Goal: Task Accomplishment & Management: Manage account settings

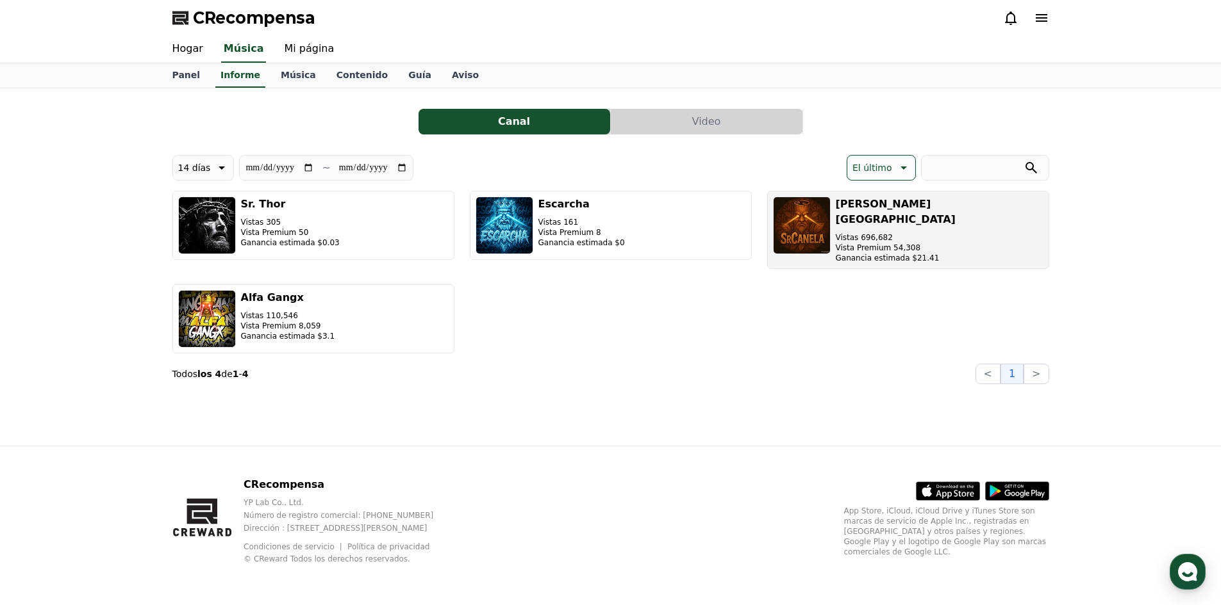
click at [847, 254] on font "Ganancia estimada $21.41" at bounding box center [887, 258] width 104 height 9
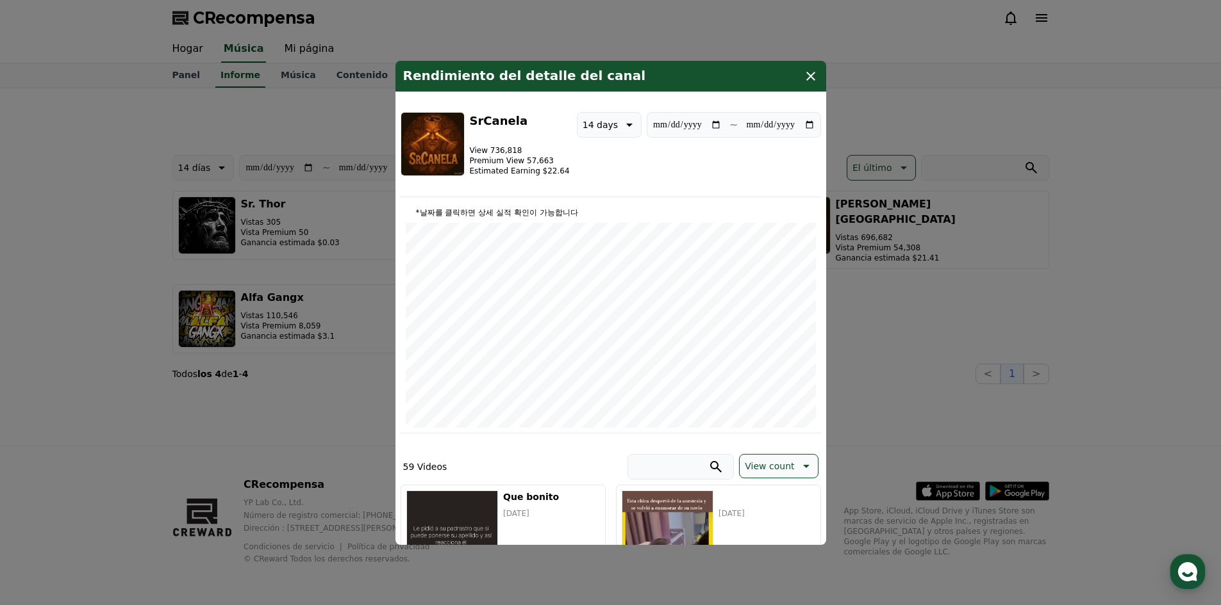
click at [812, 83] on icon "modal" at bounding box center [810, 76] width 15 height 15
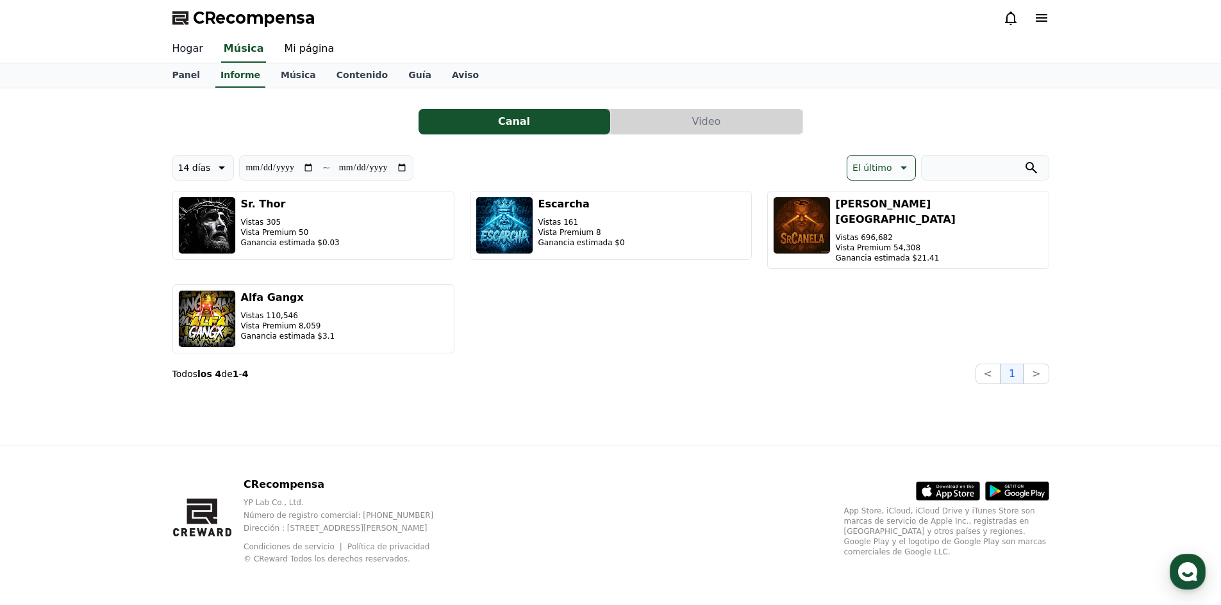
click at [198, 56] on link "Hogar" at bounding box center [187, 49] width 51 height 27
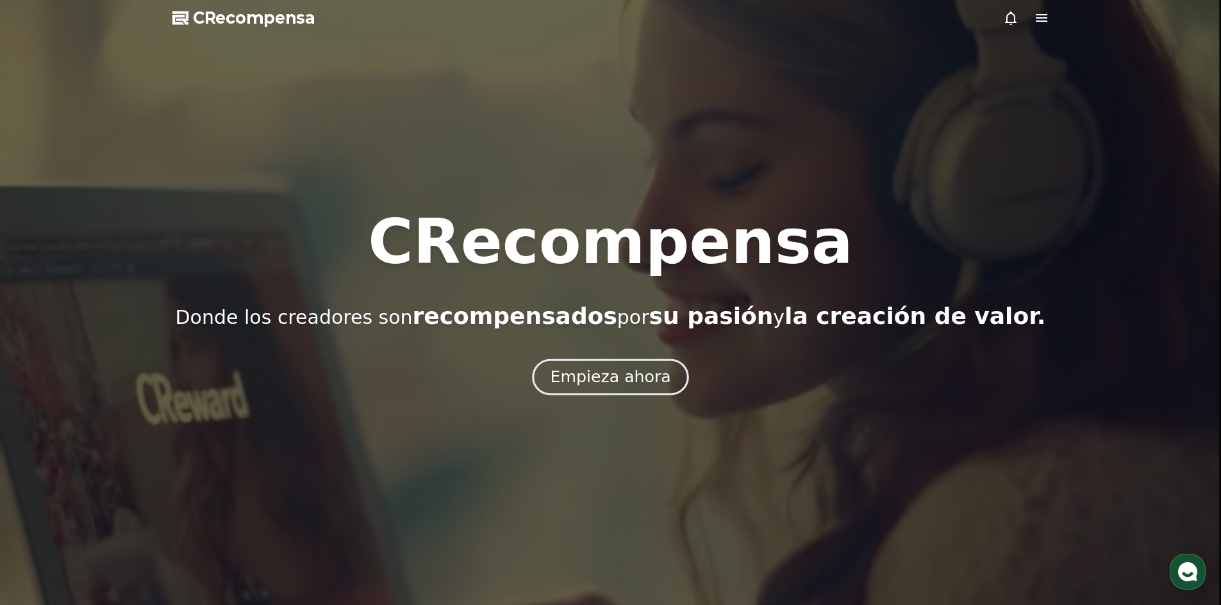
click at [580, 370] on font "Empieza ahora" at bounding box center [610, 377] width 120 height 19
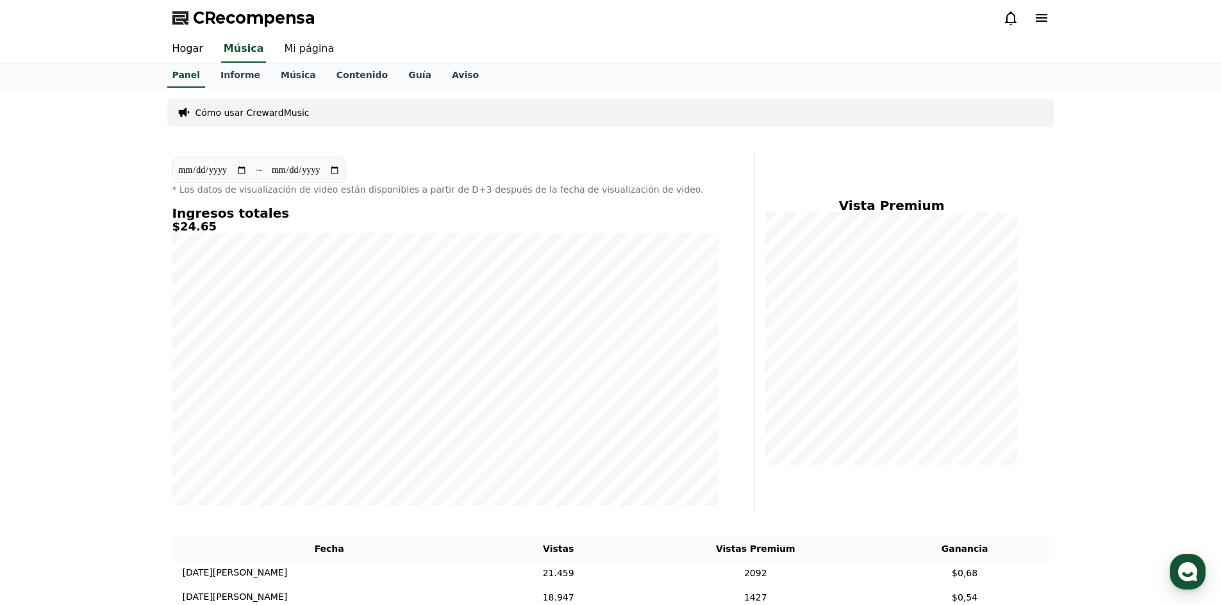
click at [284, 50] on font "Mi página" at bounding box center [309, 48] width 50 height 12
select select "**********"
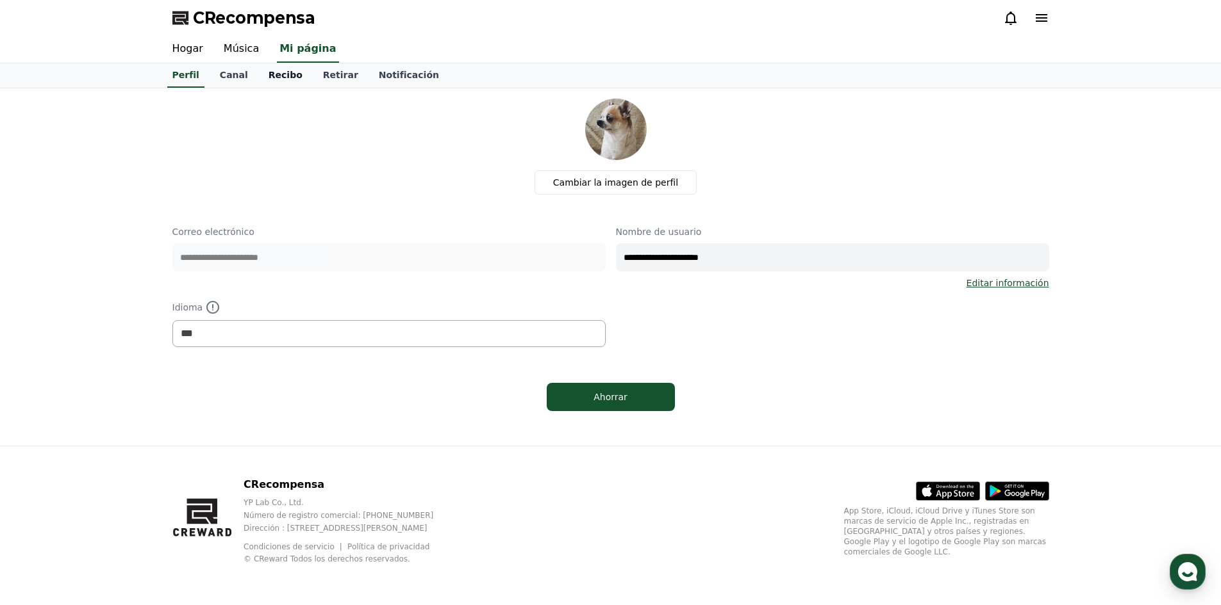
click at [270, 70] on font "Recibo" at bounding box center [285, 75] width 34 height 10
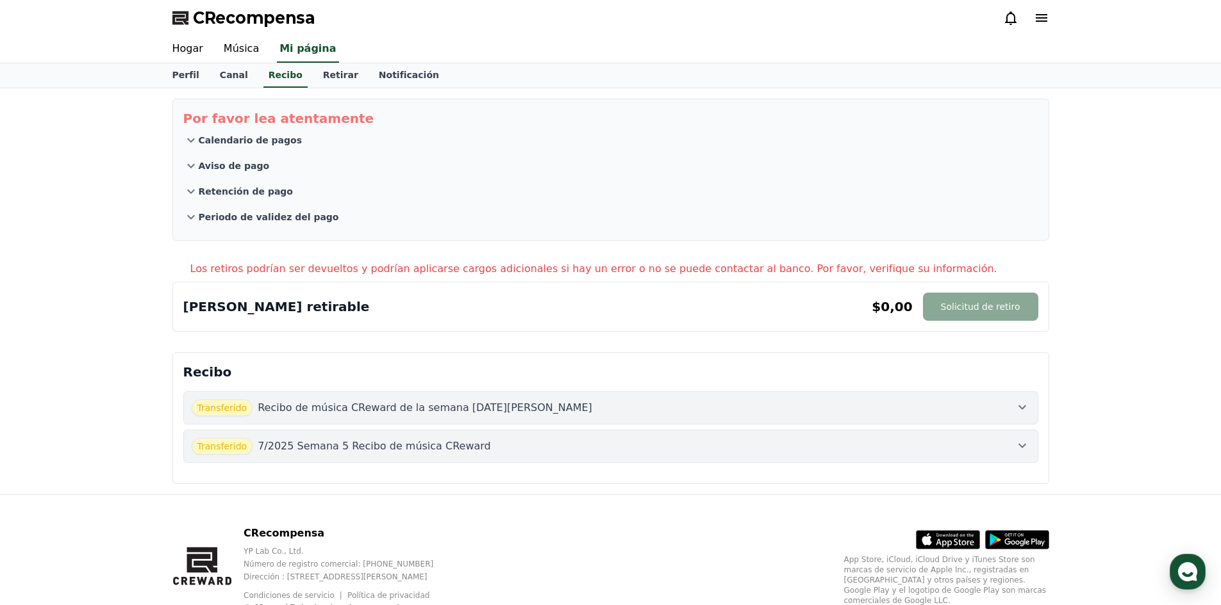
click at [252, 140] on font "Calendario de pagos" at bounding box center [250, 140] width 103 height 10
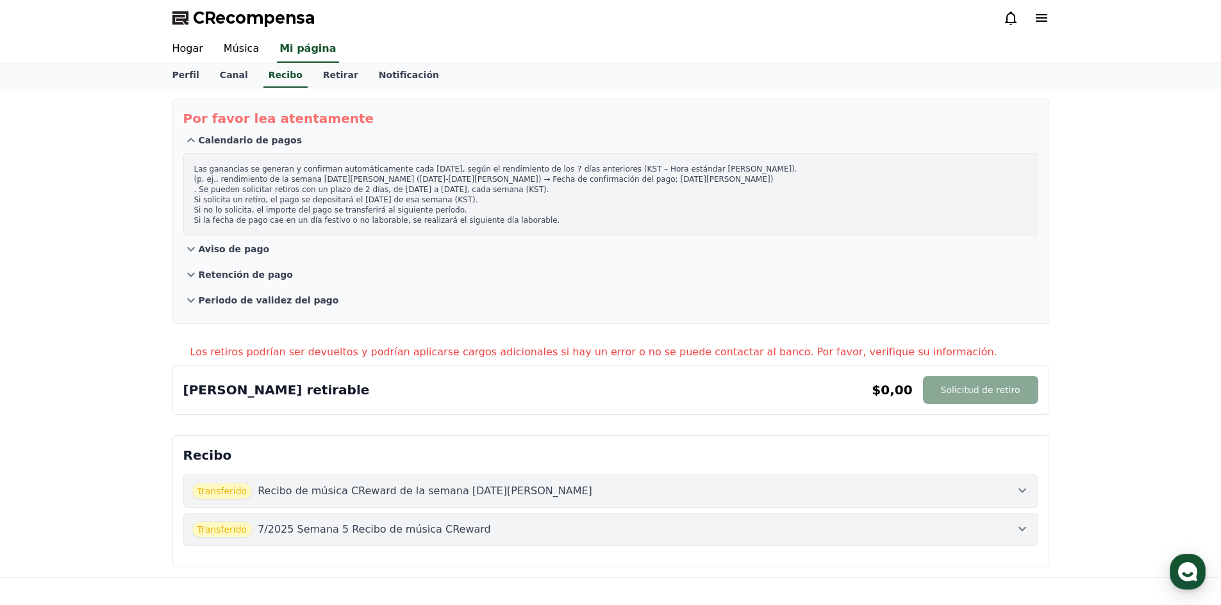
click at [272, 492] on font "Recibo de música CReward de la semana [DATE][PERSON_NAME]" at bounding box center [425, 491] width 334 height 12
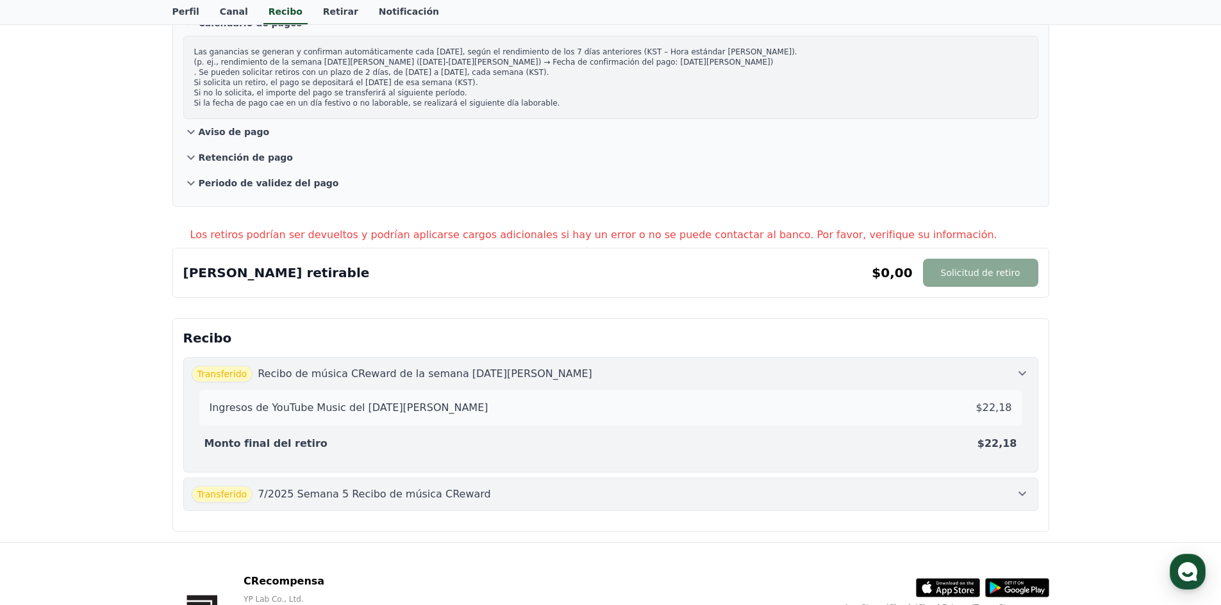
scroll to position [128, 0]
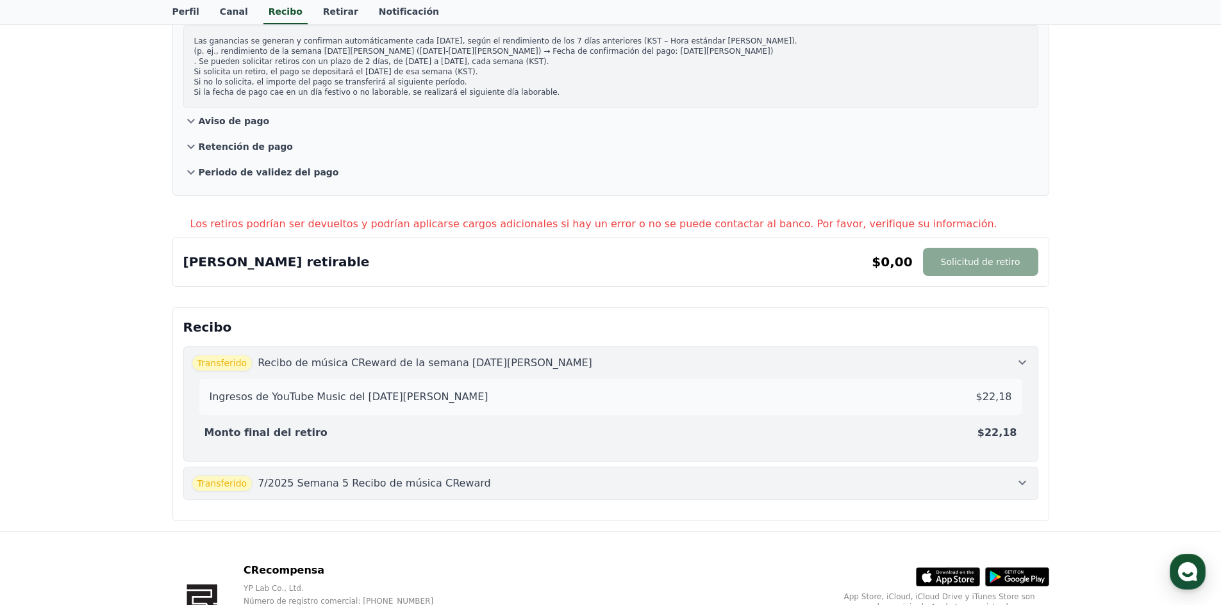
click at [364, 364] on font "Recibo de música CReward de la semana [DATE][PERSON_NAME]" at bounding box center [425, 363] width 334 height 12
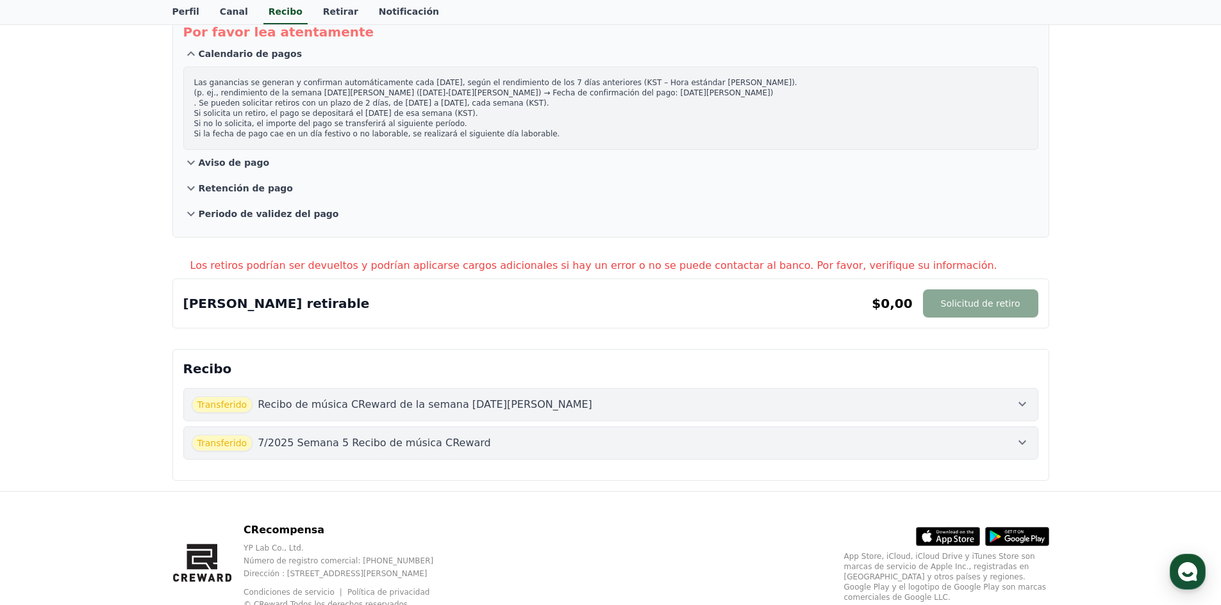
scroll to position [0, 0]
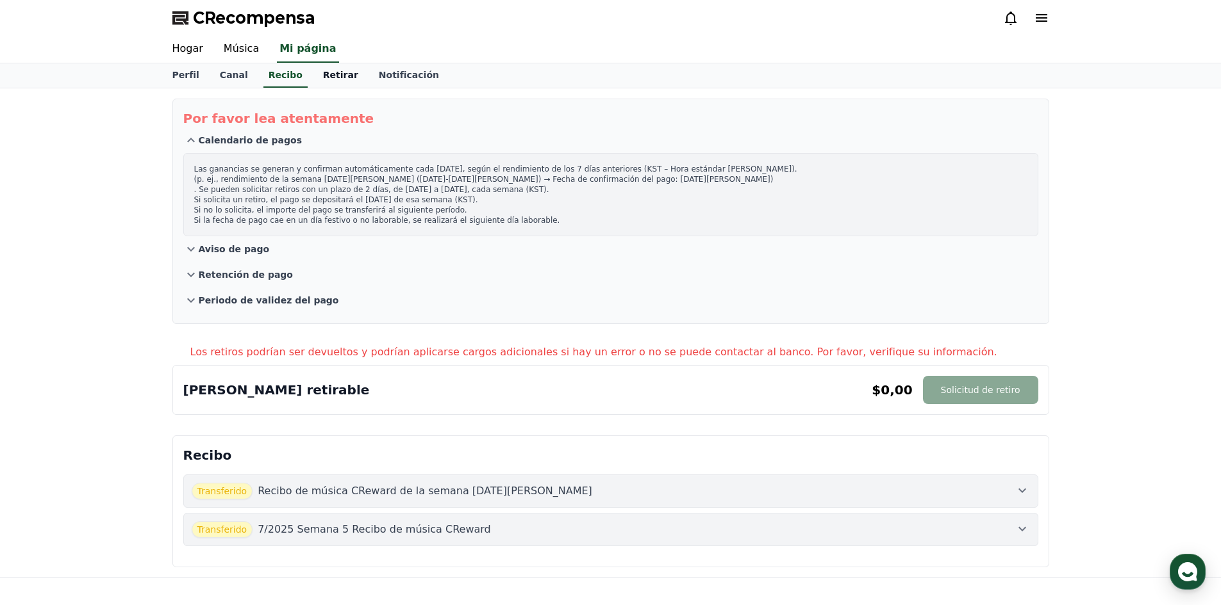
click at [313, 71] on link "Retirar" at bounding box center [341, 75] width 56 height 24
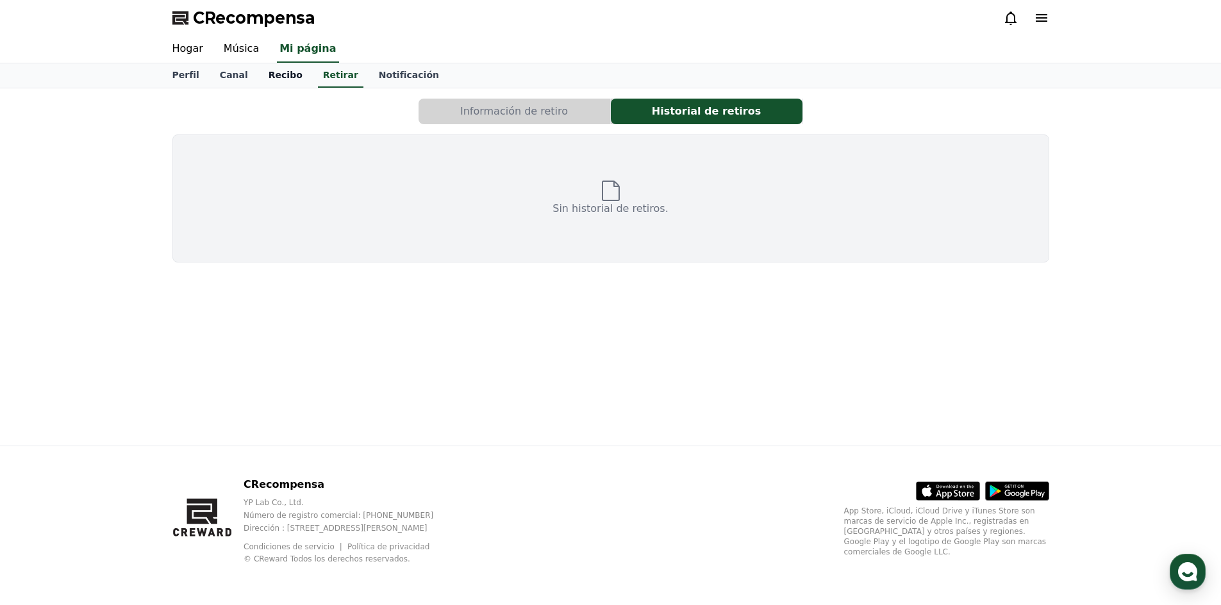
click at [293, 76] on link "Recibo" at bounding box center [285, 75] width 54 height 24
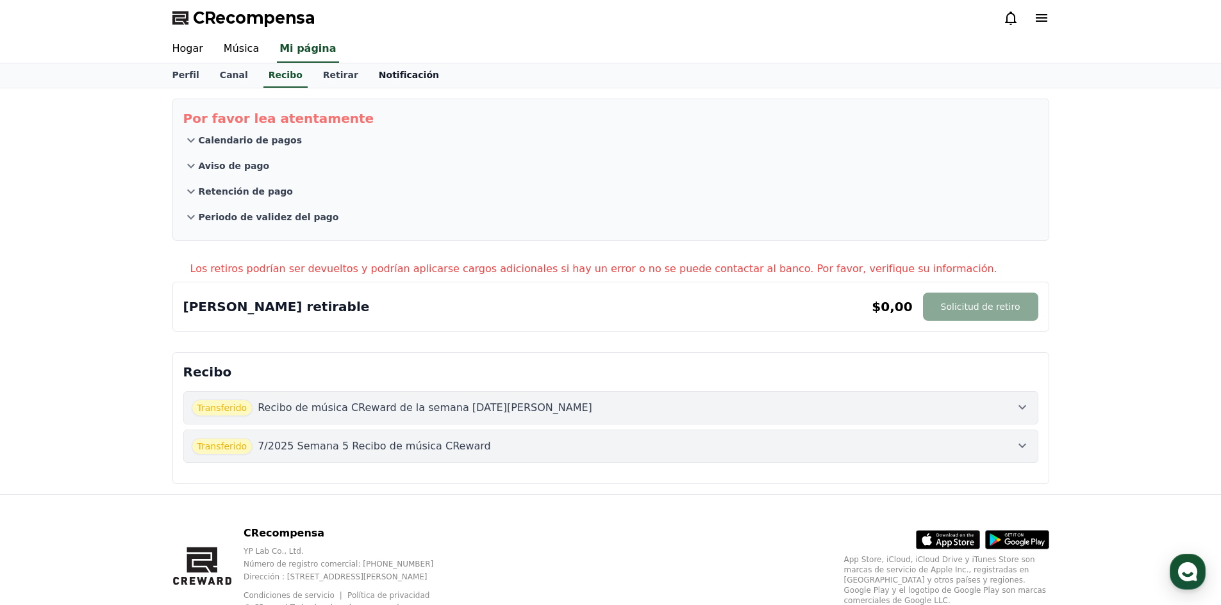
click at [368, 67] on link "Notificación" at bounding box center [408, 75] width 81 height 24
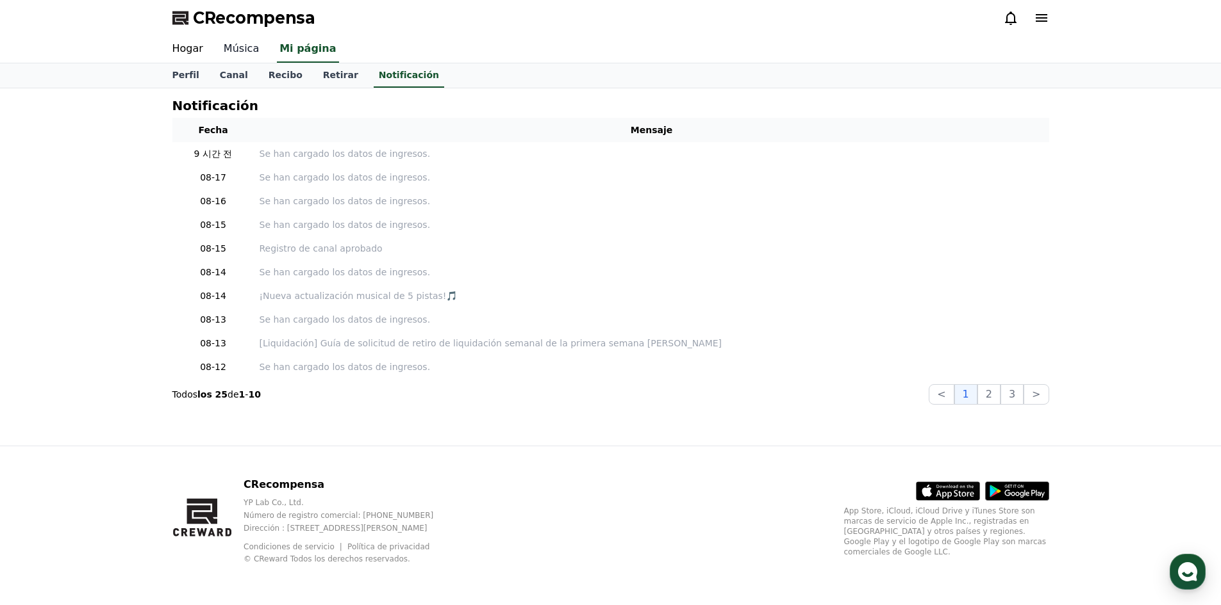
click at [245, 42] on font "Música" at bounding box center [241, 48] width 35 height 12
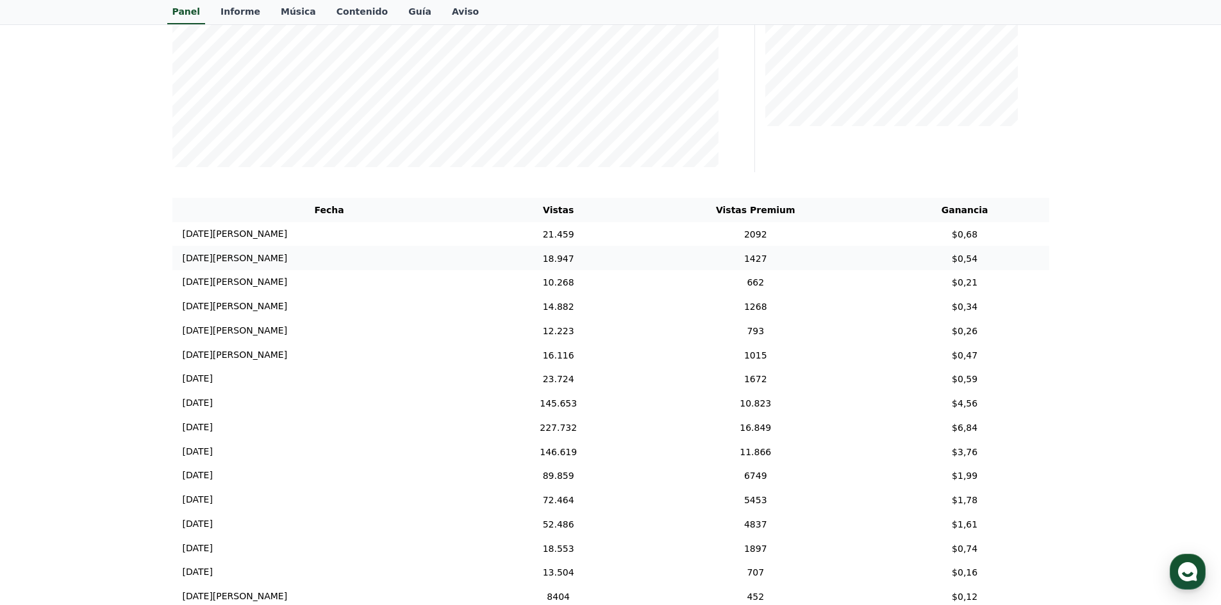
scroll to position [64, 0]
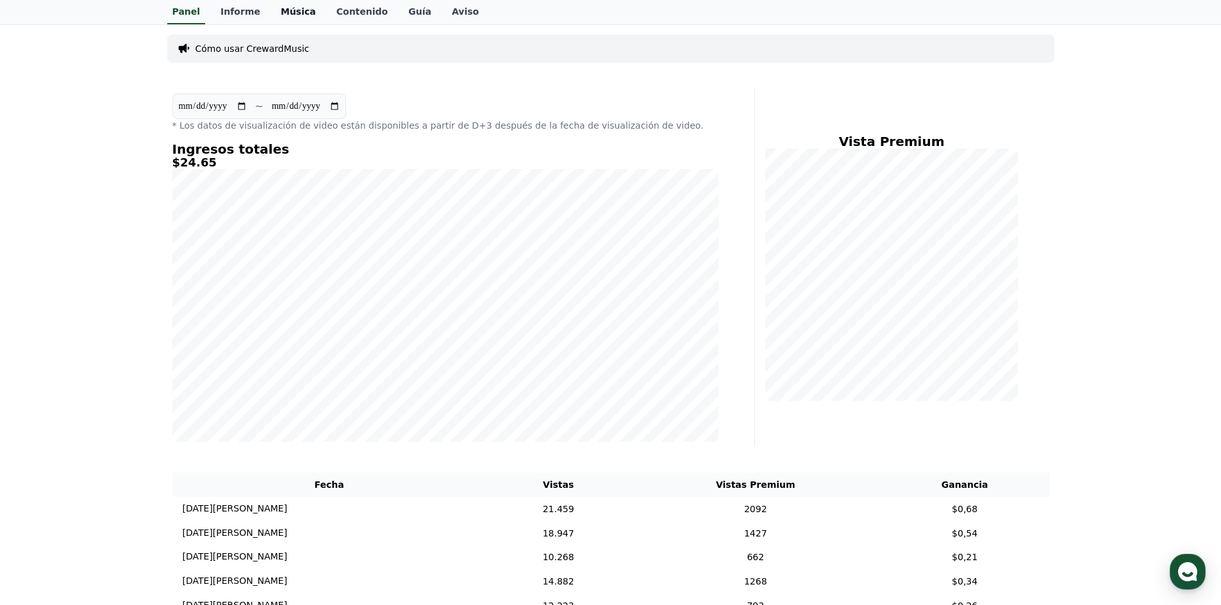
click at [288, 8] on font "Música" at bounding box center [298, 11] width 35 height 10
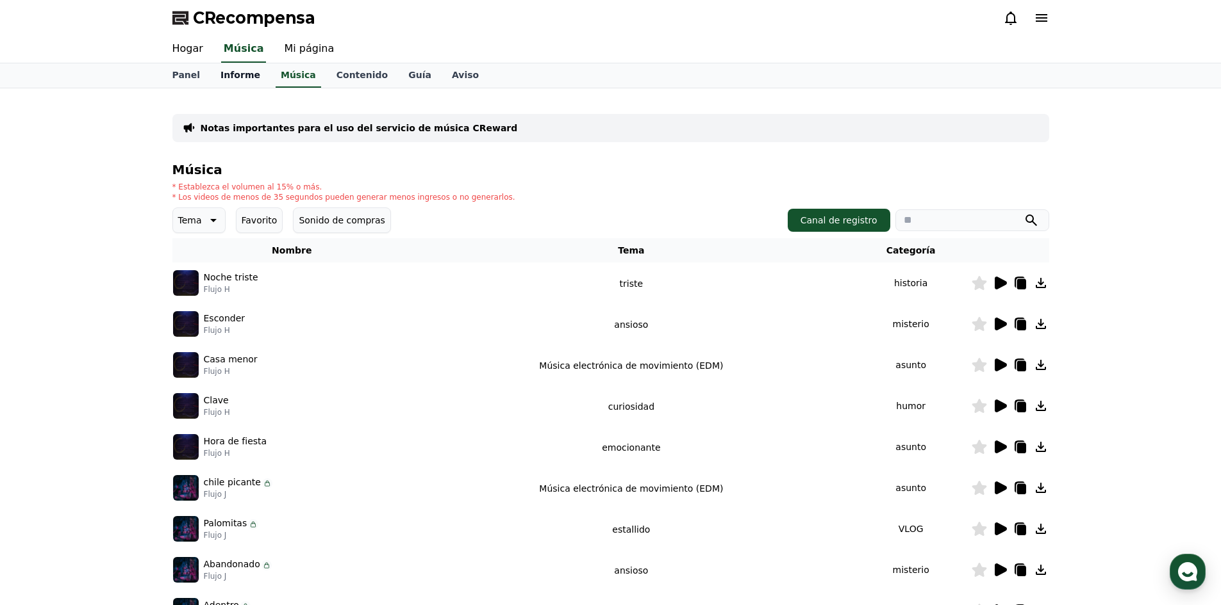
click at [233, 79] on font "Informe" at bounding box center [240, 75] width 40 height 10
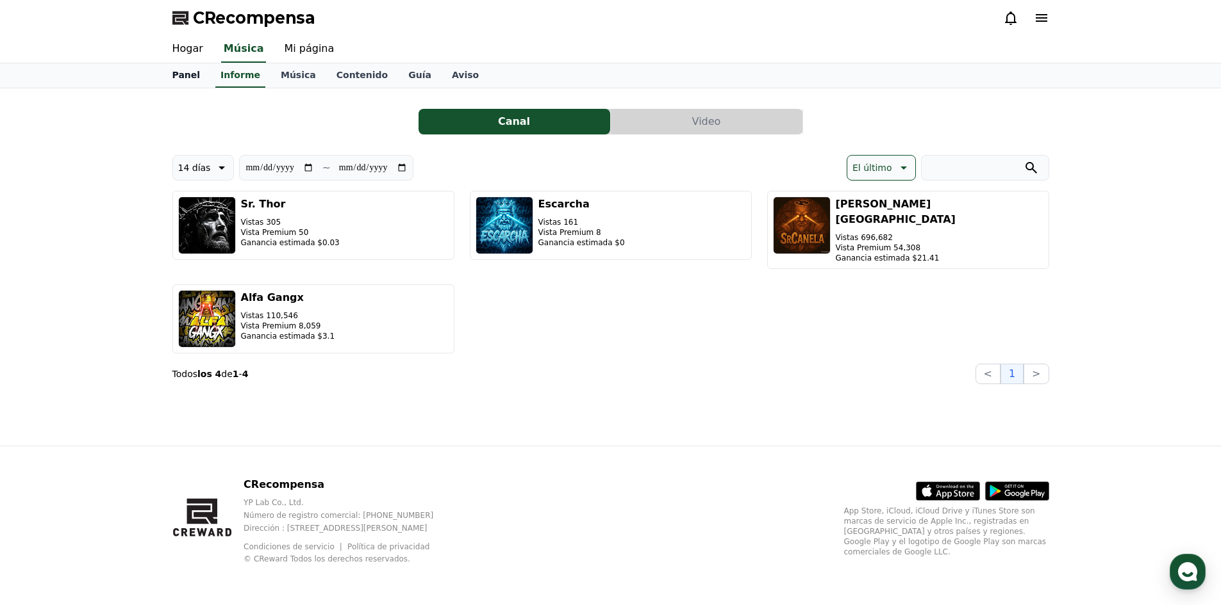
click at [198, 72] on link "Panel" at bounding box center [186, 75] width 49 height 24
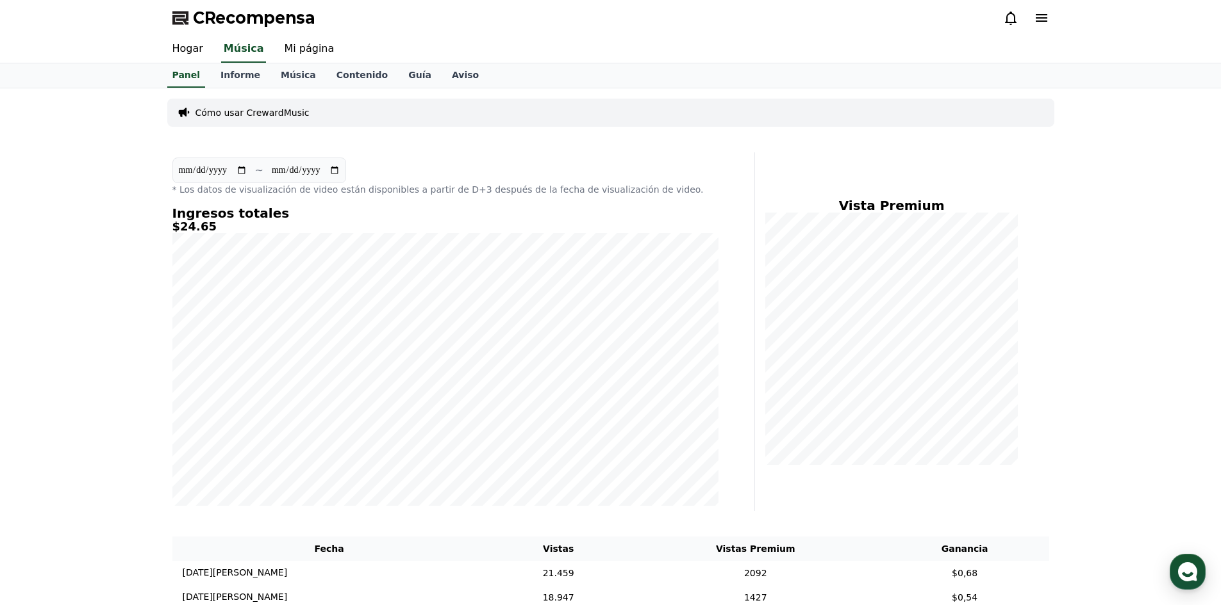
drag, startPoint x: 171, startPoint y: 222, endPoint x: 240, endPoint y: 225, distance: 68.6
click at [240, 225] on div "**********" at bounding box center [445, 331] width 556 height 359
copy font "$24.65"
